Goal: Navigation & Orientation: Find specific page/section

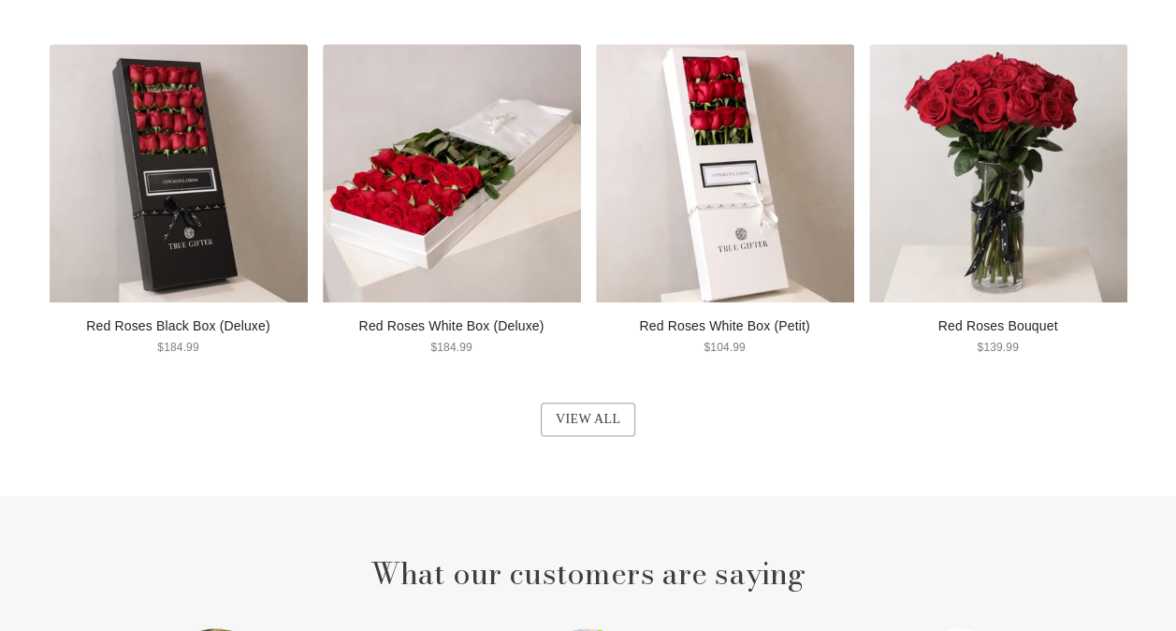
scroll to position [1051, 0]
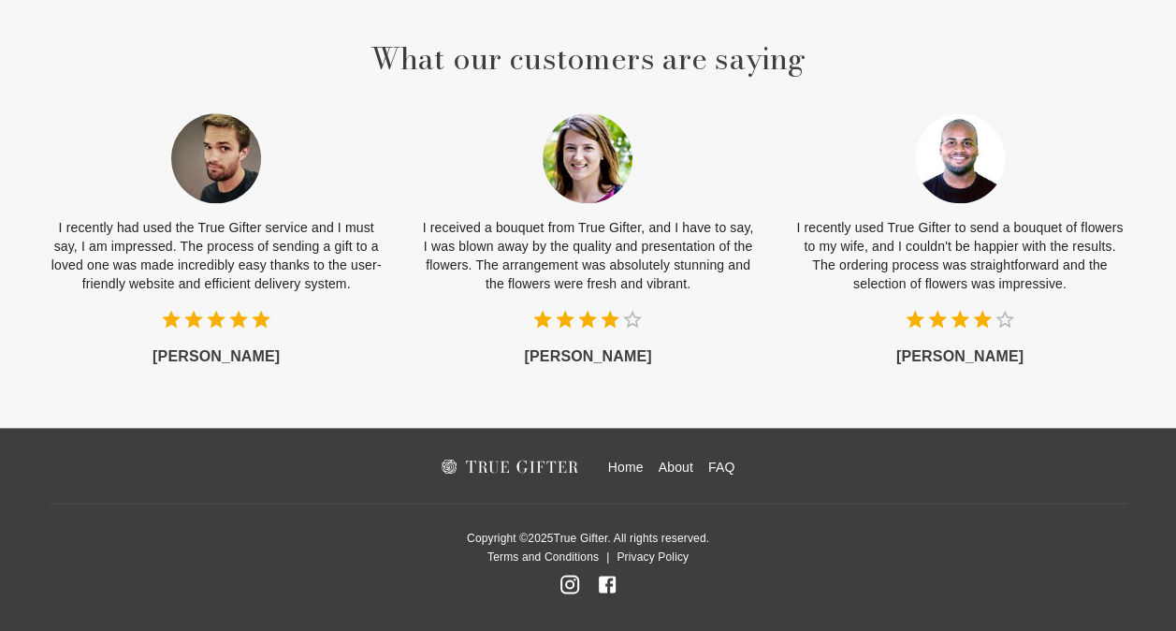
click at [676, 466] on link "About" at bounding box center [676, 467] width 35 height 19
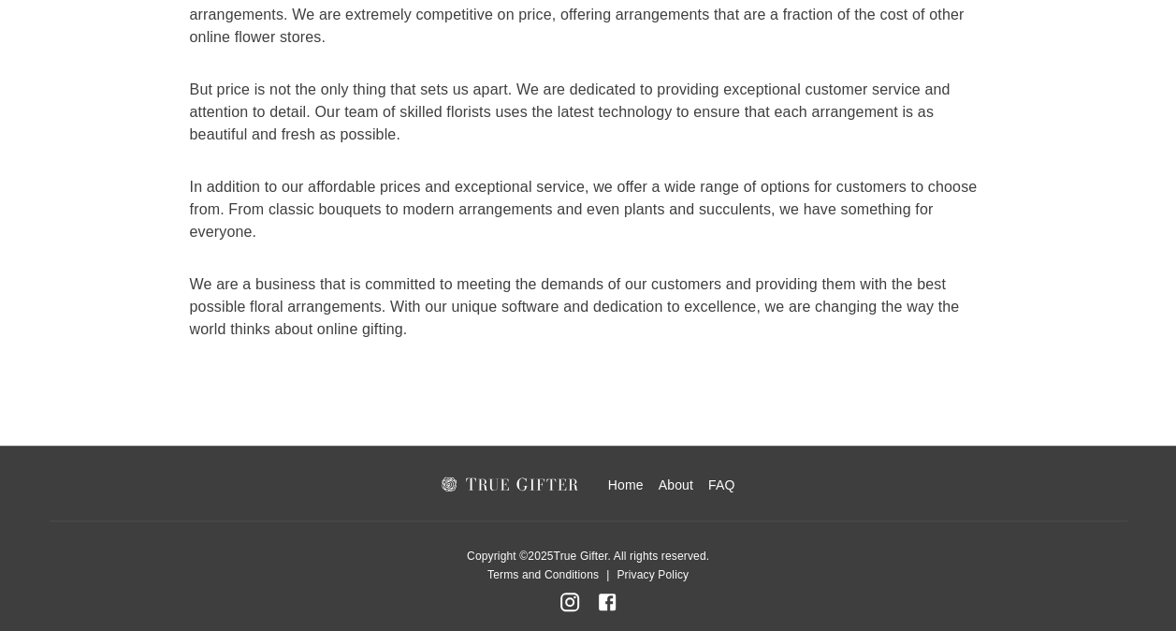
scroll to position [307, 0]
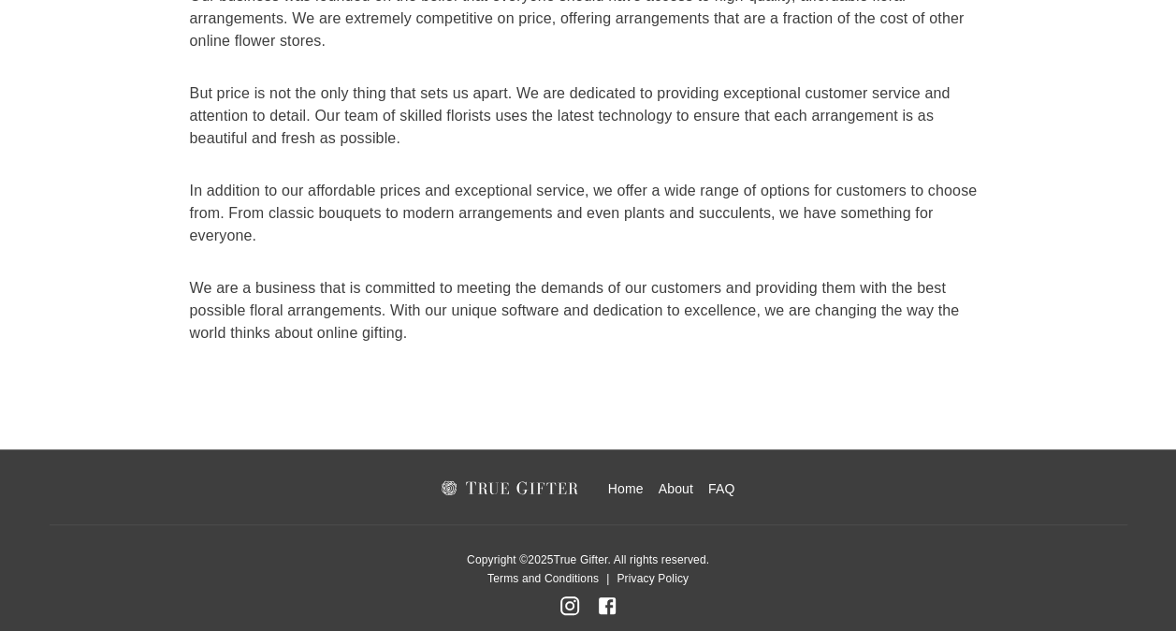
click at [624, 481] on link "Home" at bounding box center [626, 488] width 36 height 19
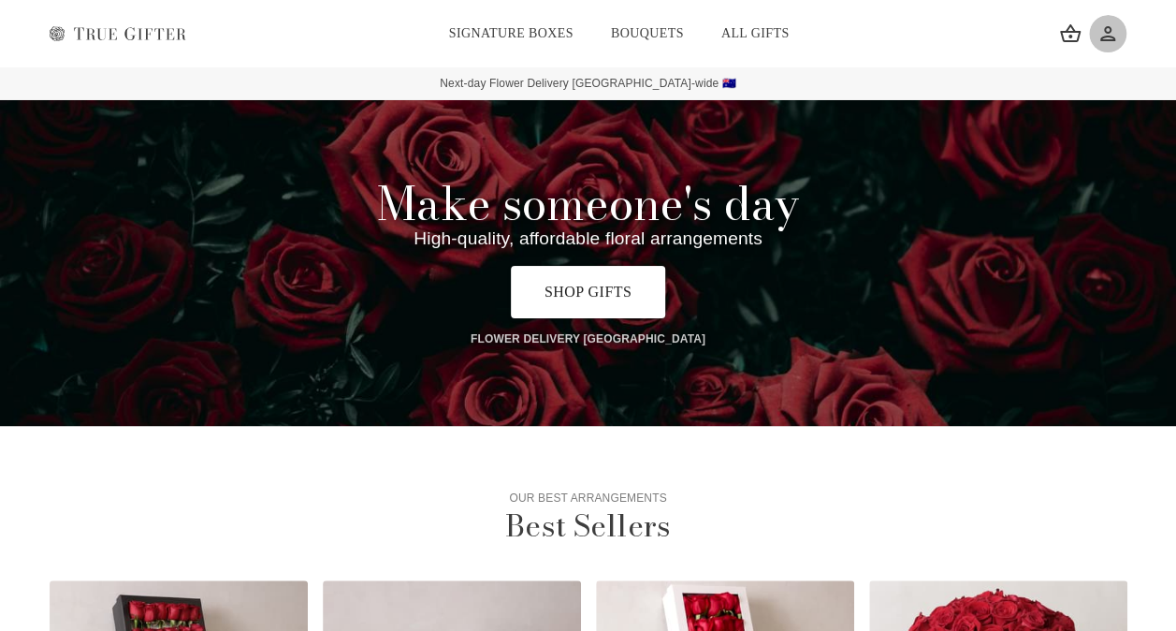
click at [1112, 34] on icon at bounding box center [1108, 33] width 22 height 22
click at [54, 30] on icon at bounding box center [57, 33] width 15 height 15
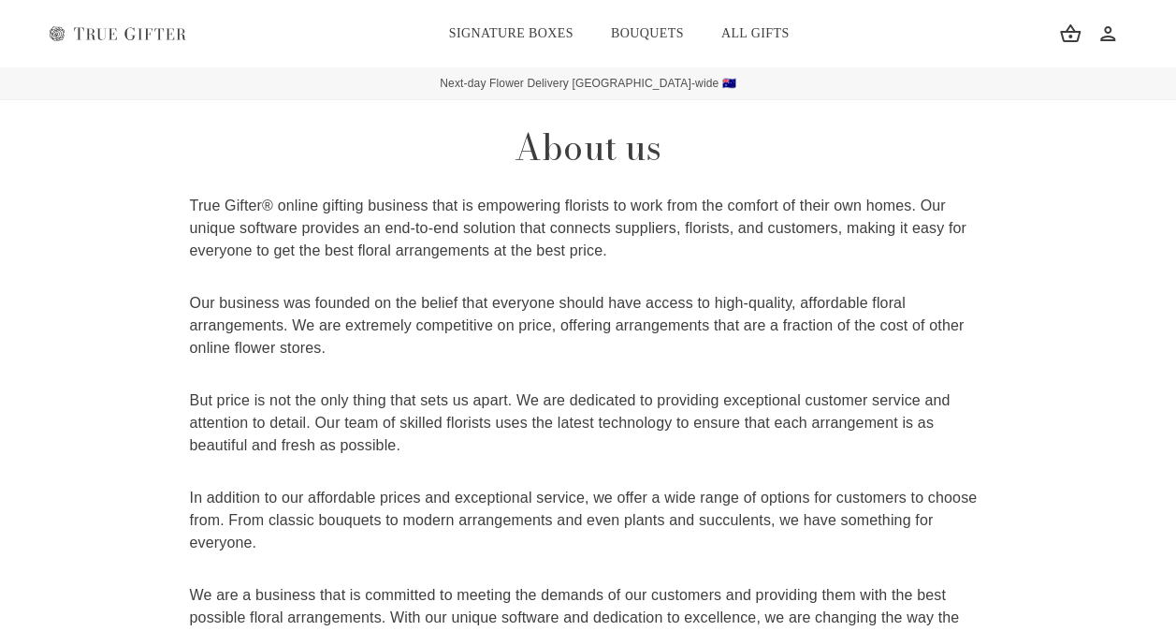
scroll to position [1051, 0]
